Goal: Task Accomplishment & Management: Use online tool/utility

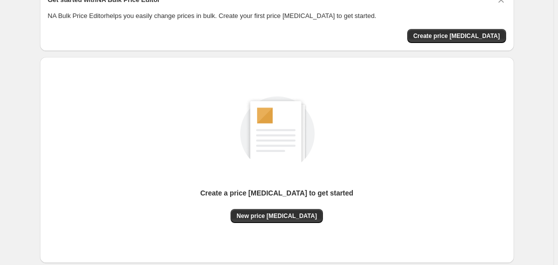
scroll to position [109, 0]
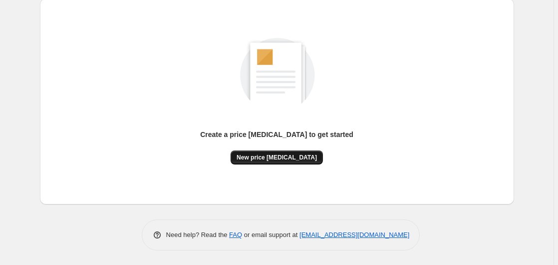
click at [264, 152] on button "New price change job" at bounding box center [277, 157] width 92 height 14
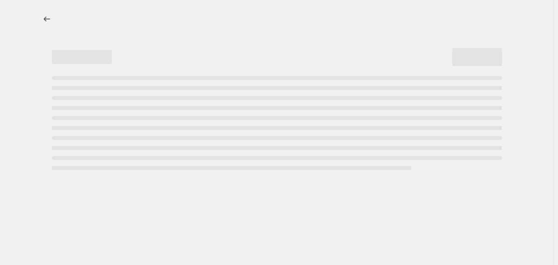
select select "percentage"
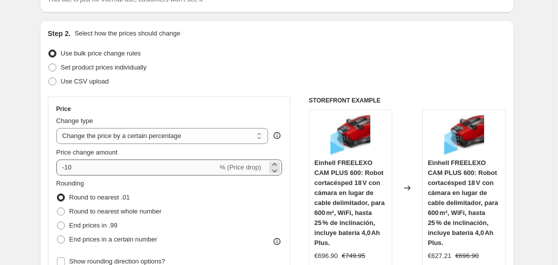
scroll to position [102, 0]
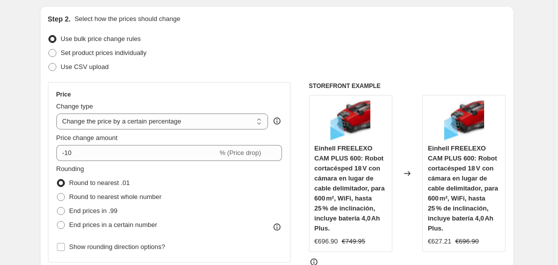
click at [110, 166] on div "Rounding Round to nearest .01 Round to nearest whole number End prices in .99 E…" at bounding box center [169, 198] width 226 height 68
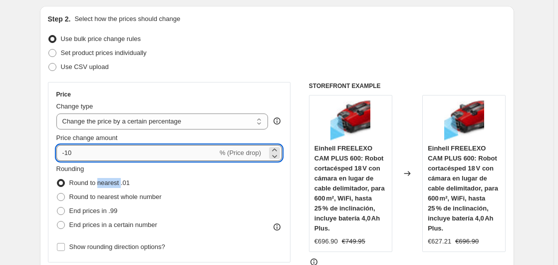
click at [112, 158] on input "-10" at bounding box center [136, 153] width 161 height 16
type input "-1"
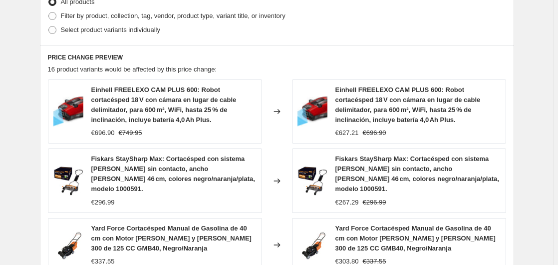
scroll to position [810, 0]
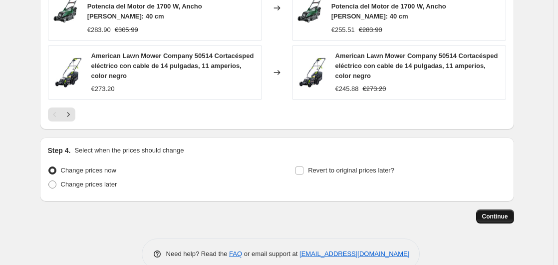
type input "-35"
click at [493, 212] on span "Continue" at bounding box center [495, 216] width 26 height 8
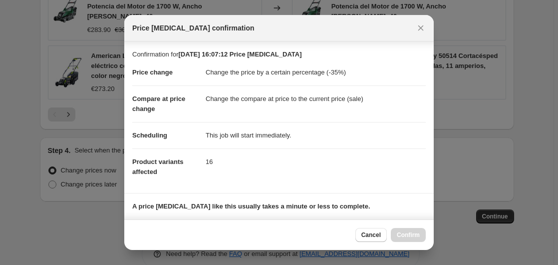
scroll to position [158, 0]
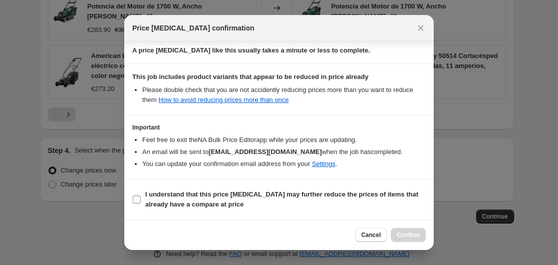
click at [169, 193] on b "I understand that this price change job may further reduce the prices of items …" at bounding box center [281, 198] width 273 height 17
click at [168, 194] on b "I understand that this price change job may further reduce the prices of items …" at bounding box center [281, 198] width 273 height 17
click at [141, 195] on input "I understand that this price change job may further reduce the prices of items …" at bounding box center [137, 199] width 8 height 8
checkbox input "true"
click at [408, 232] on button "Confirm" at bounding box center [408, 235] width 35 height 14
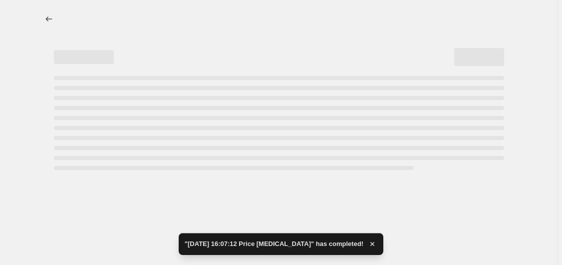
select select "percentage"
